Goal: Information Seeking & Learning: Learn about a topic

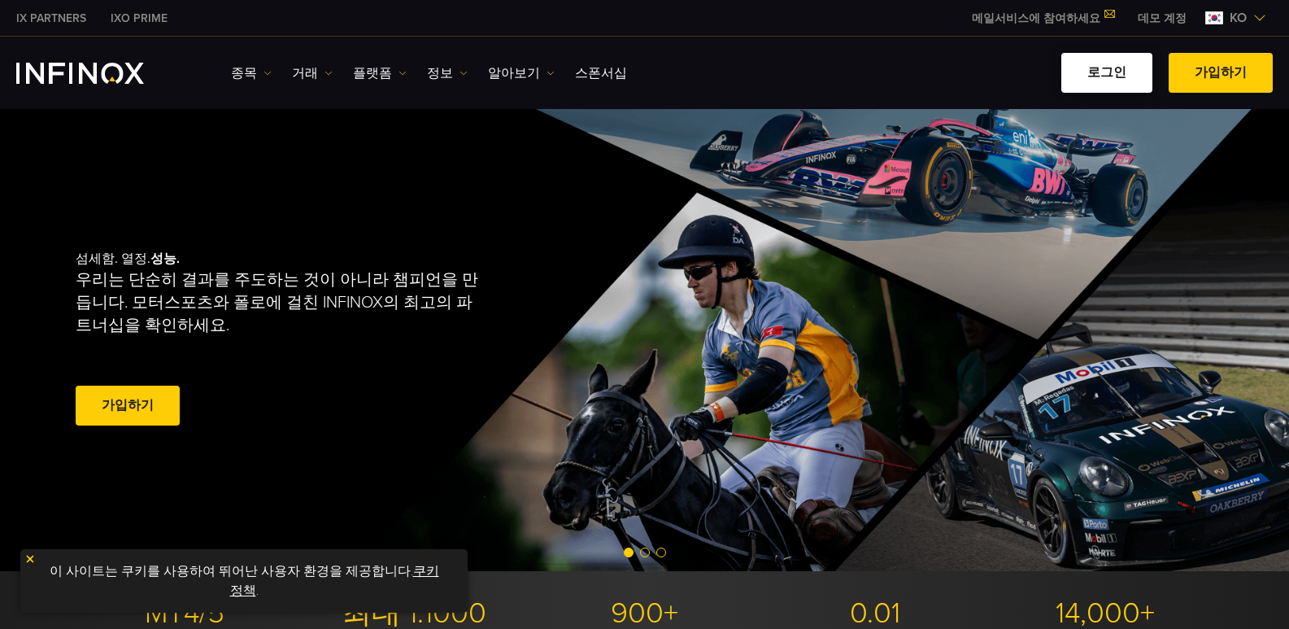
drag, startPoint x: 0, startPoint y: 0, endPoint x: 1101, endPoint y: 72, distance: 1102.9
click at [1101, 72] on link "로그인" at bounding box center [1107, 73] width 91 height 40
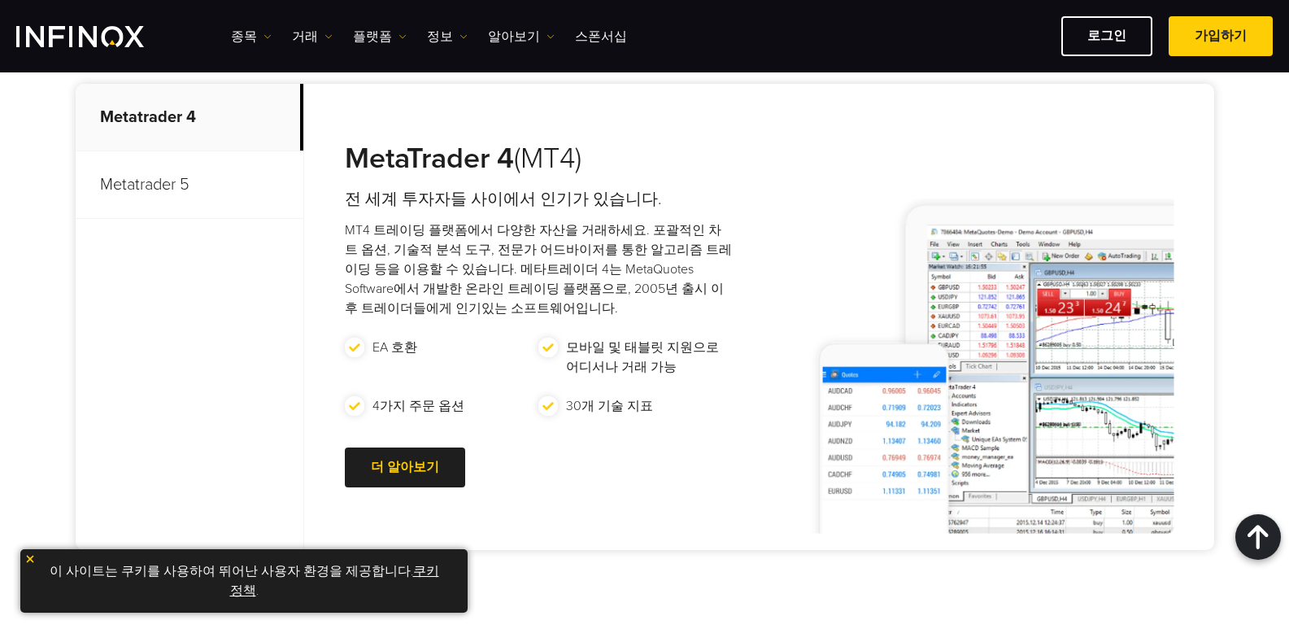
scroll to position [685, 0]
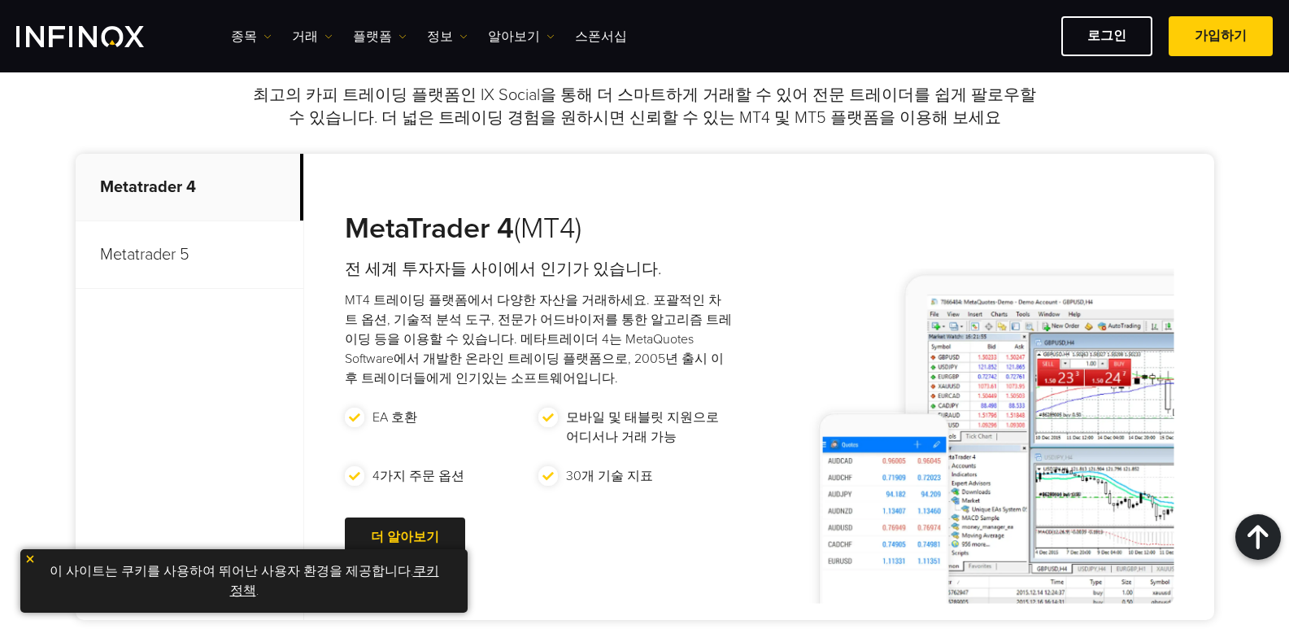
click at [147, 262] on p "Metatrader 5" at bounding box center [190, 255] width 228 height 68
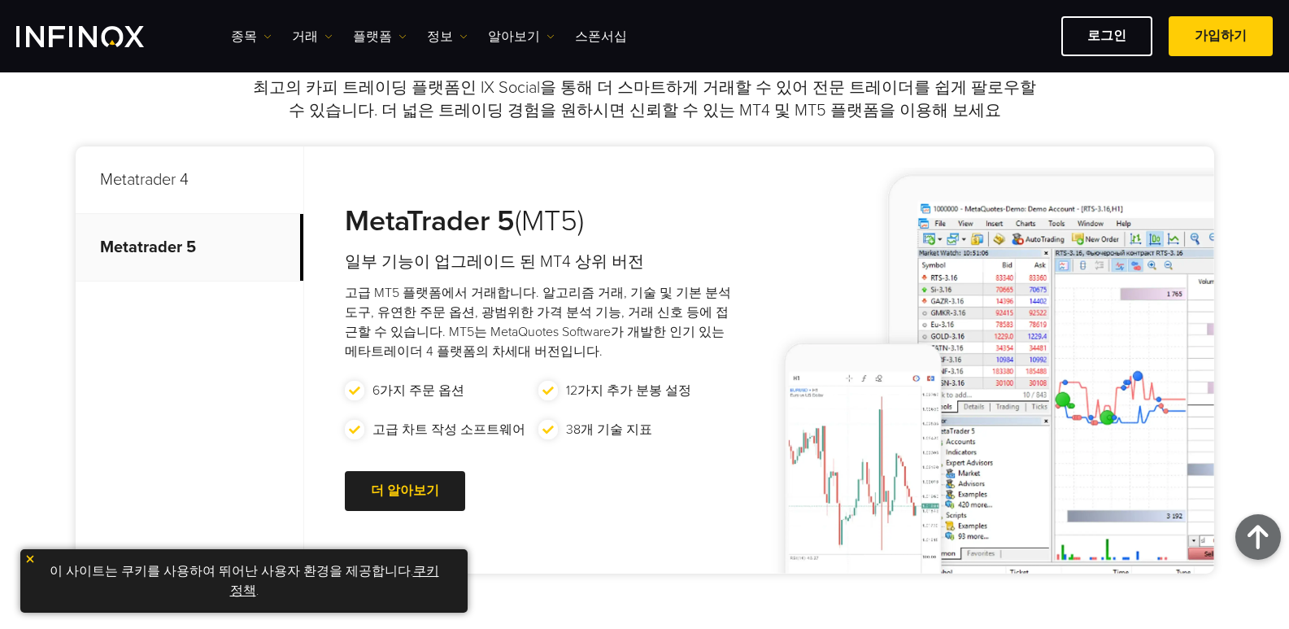
scroll to position [766, 0]
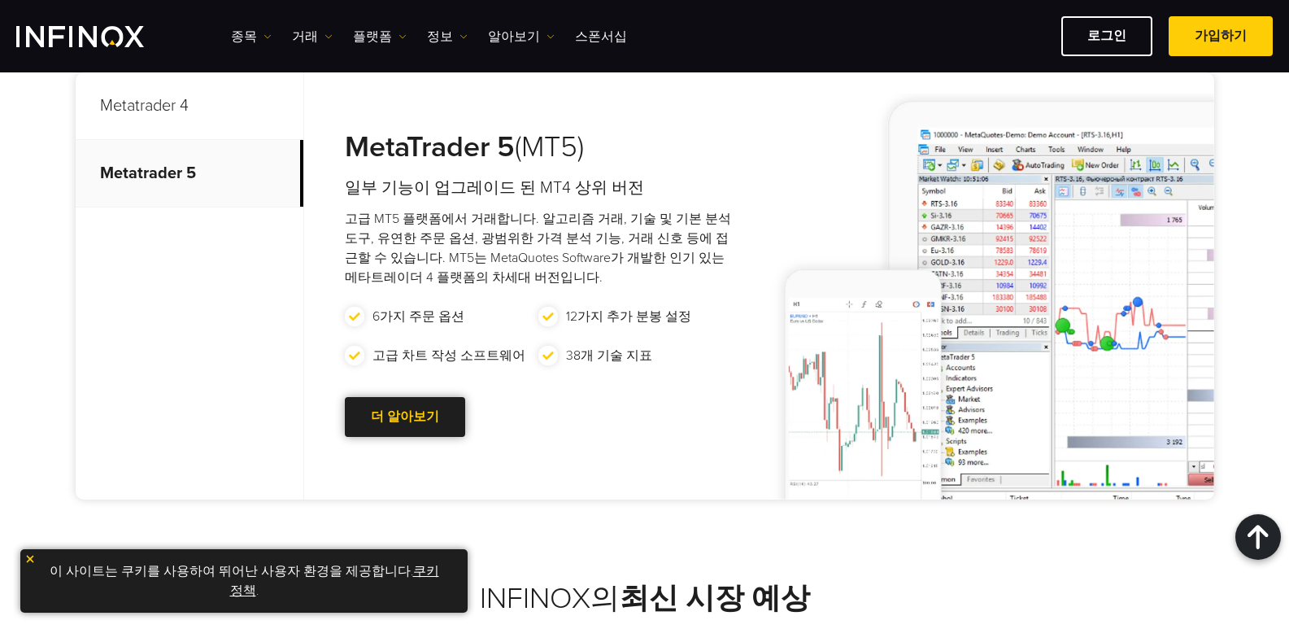
click at [433, 423] on link "더 알아보기 Go to new page" at bounding box center [405, 417] width 120 height 40
